Goal: Find specific page/section: Find specific page/section

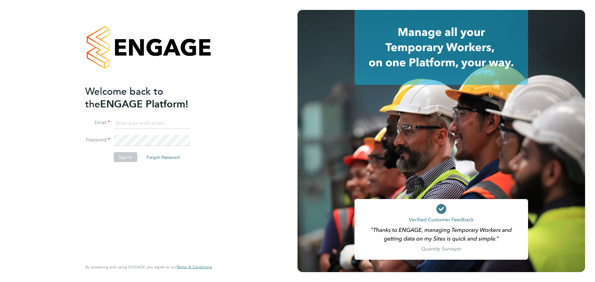
type input "emma@ivyresourcegroup.com"
click at [124, 157] on button "Sign In" at bounding box center [126, 157] width 24 height 10
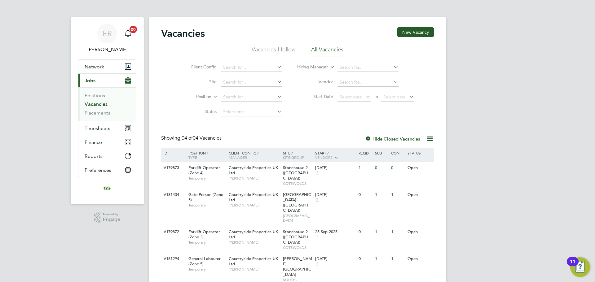
click at [103, 117] on ul "Positions Vacancies Placements" at bounding box center [107, 104] width 58 height 34
click at [103, 115] on link "Placements" at bounding box center [98, 113] width 26 height 6
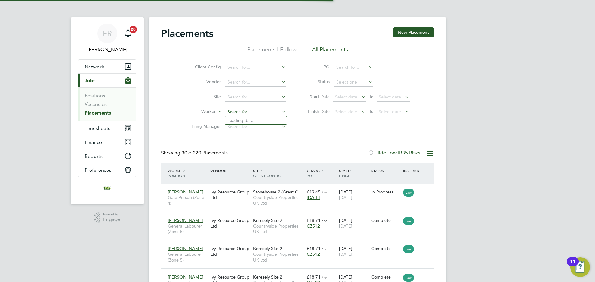
click at [232, 111] on input at bounding box center [255, 112] width 61 height 9
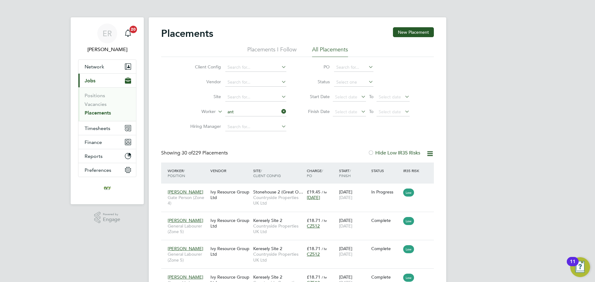
click at [252, 135] on li "Ant ony [PERSON_NAME]" at bounding box center [256, 137] width 62 height 8
type input "[PERSON_NAME]"
